Goal: Check status: Check status

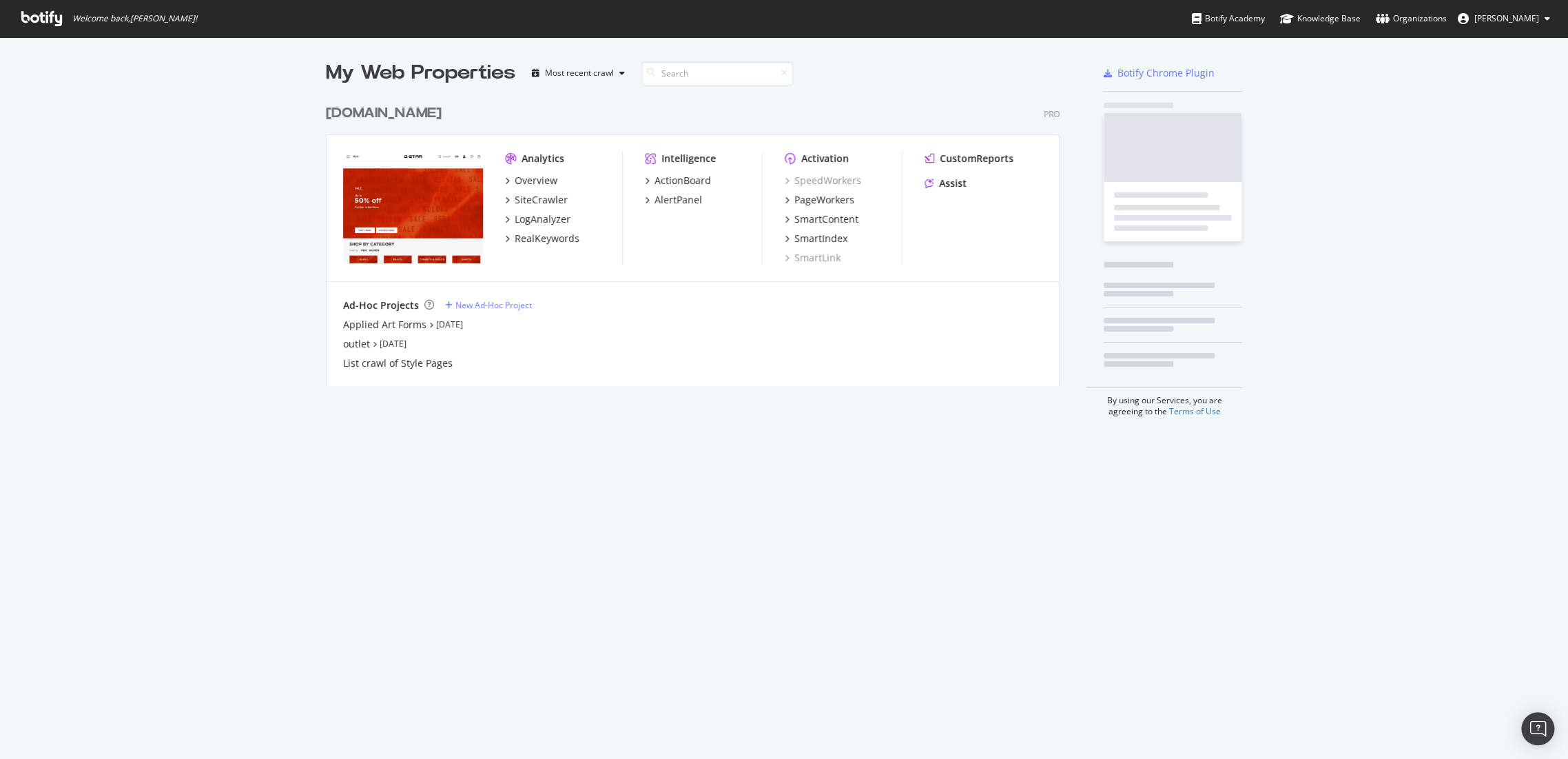
scroll to position [747, 1544]
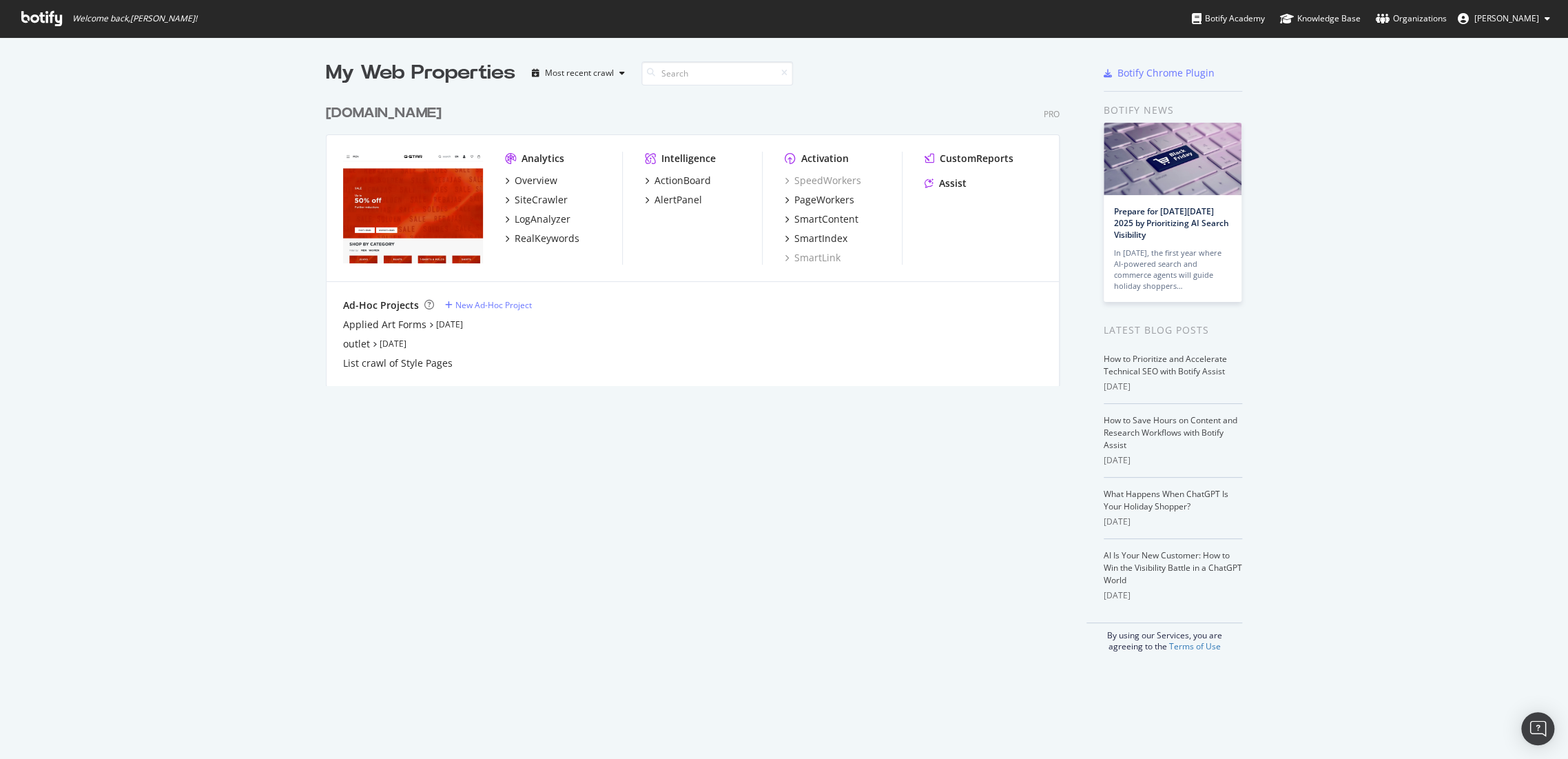
click at [384, 107] on div "[DOMAIN_NAME]" at bounding box center [384, 114] width 116 height 20
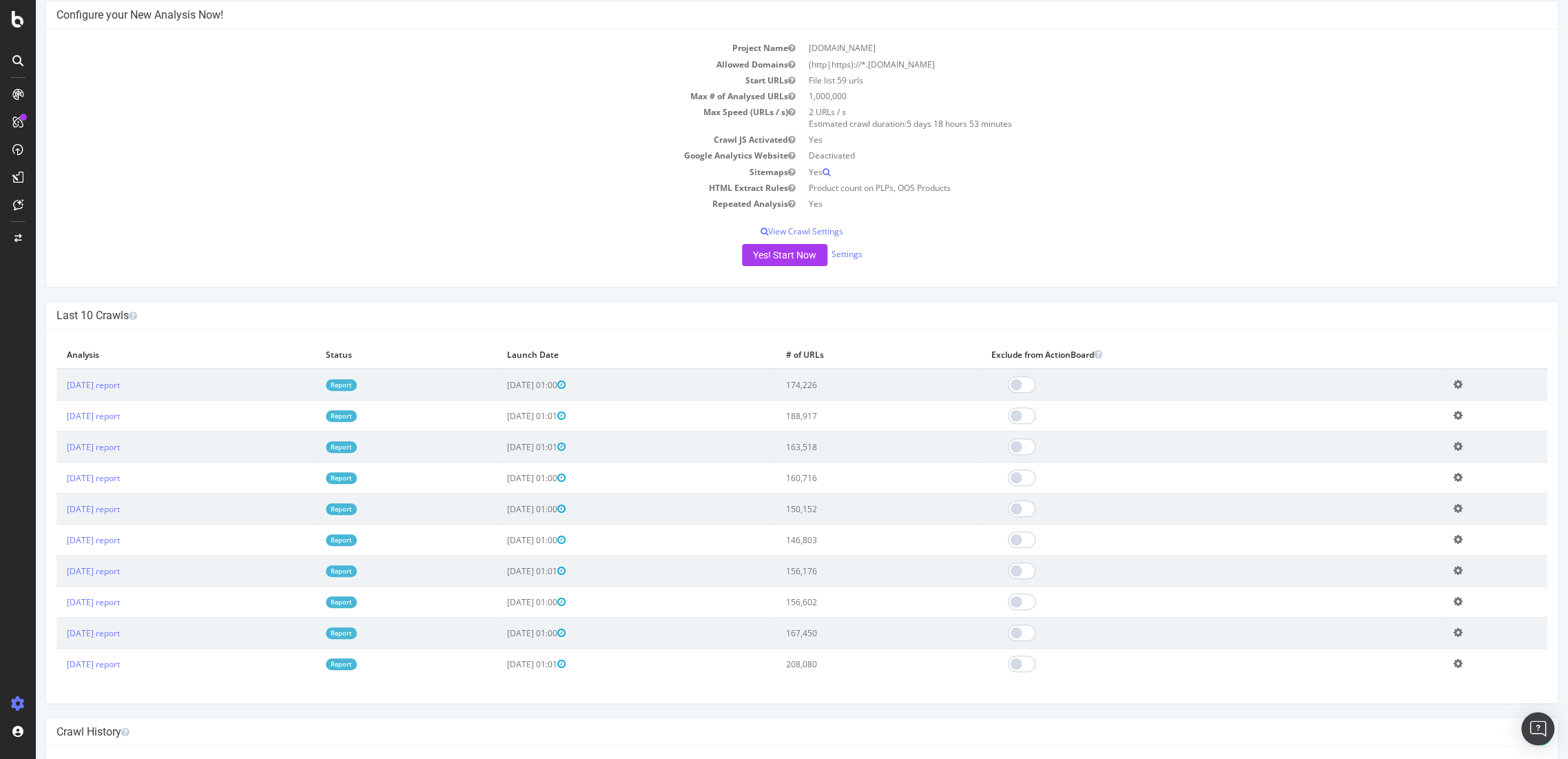
scroll to position [230, 0]
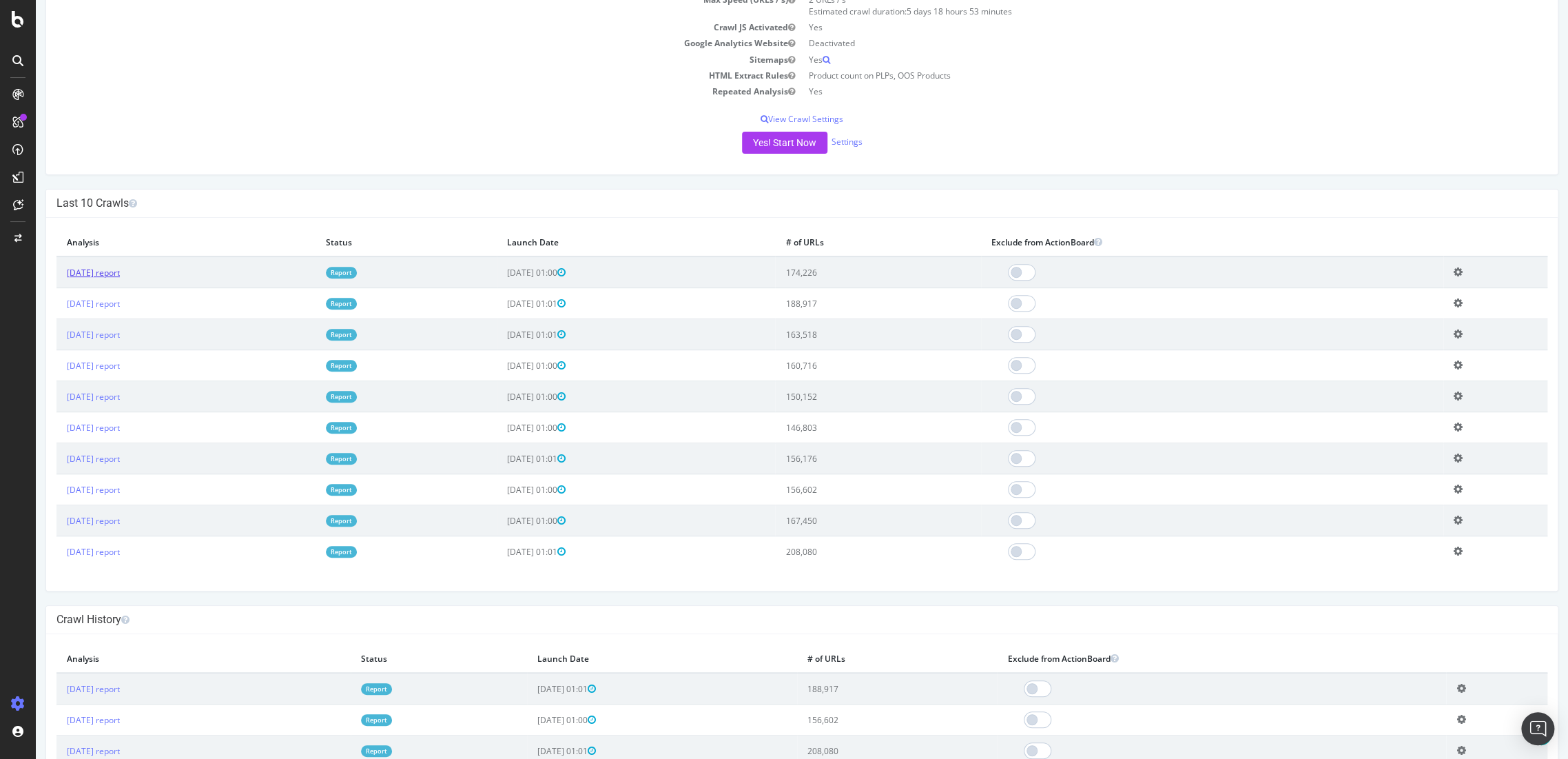
click at [120, 272] on link "[DATE] report" at bounding box center [94, 272] width 53 height 11
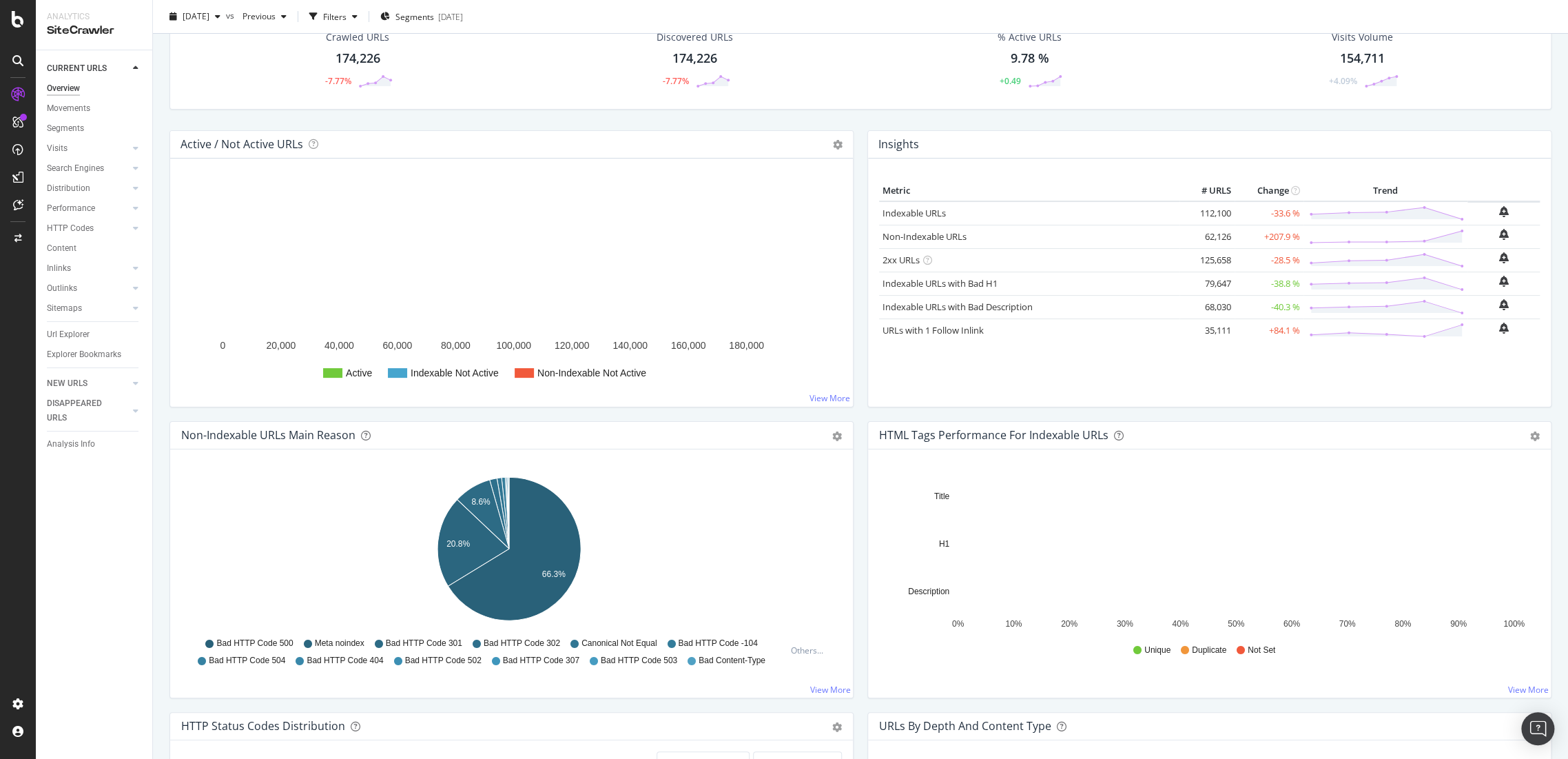
scroll to position [153, 0]
